Goal: Information Seeking & Learning: Learn about a topic

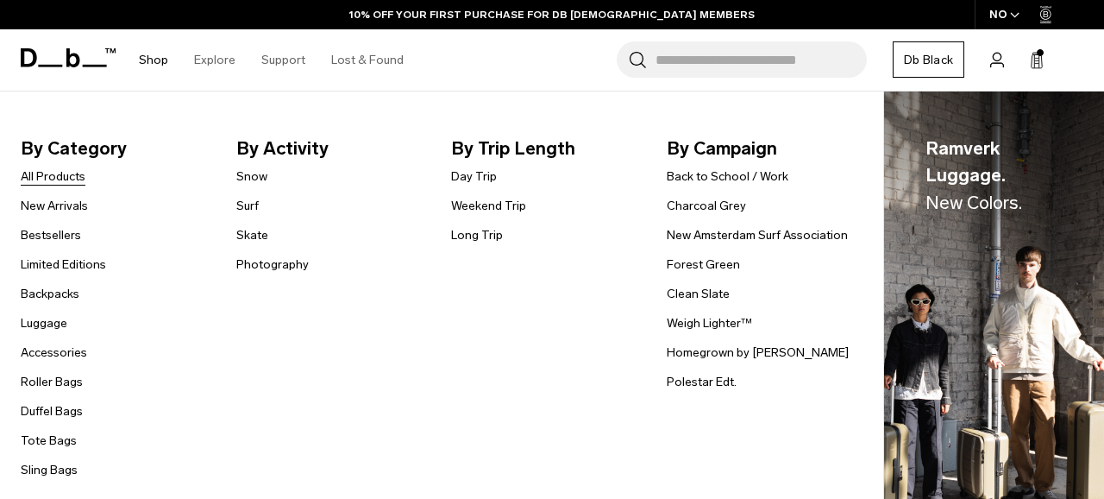
click at [69, 174] on link "All Products" at bounding box center [53, 176] width 65 height 18
click at [74, 210] on link "New Arrivals" at bounding box center [54, 206] width 67 height 18
click at [66, 236] on link "Bestsellers" at bounding box center [51, 235] width 60 height 18
click at [60, 291] on link "Backpacks" at bounding box center [50, 294] width 59 height 18
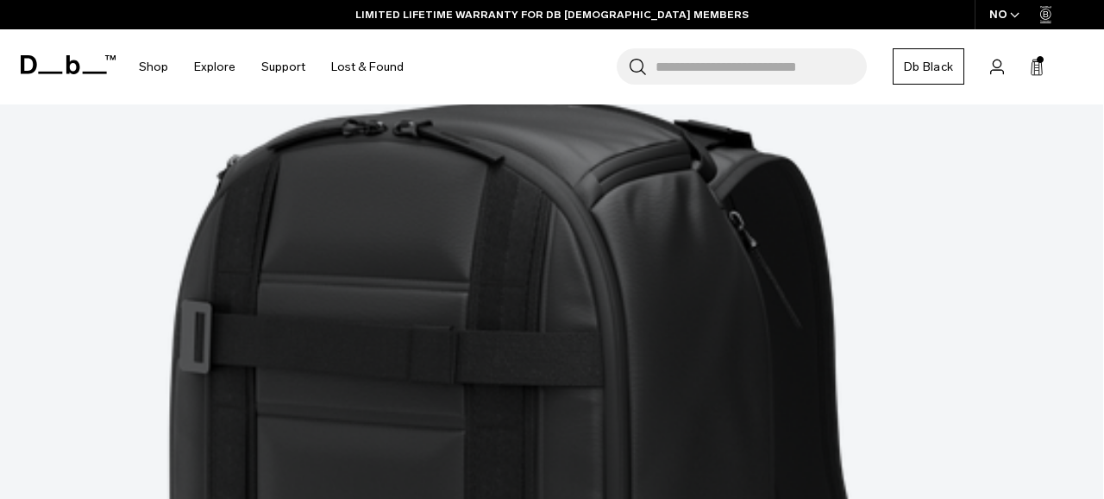
scroll to position [4574, 0]
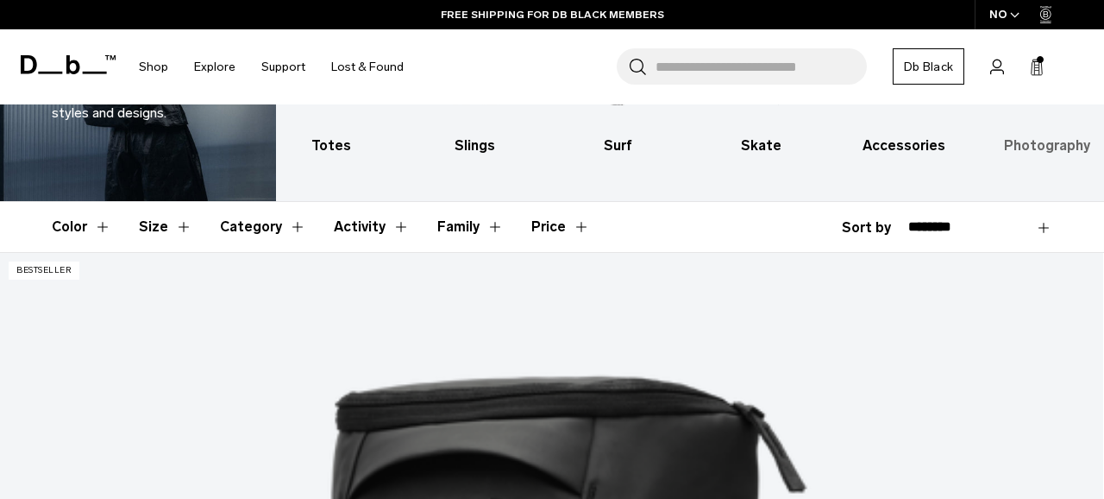
scroll to position [323, 0]
